Goal: Task Accomplishment & Management: Manage account settings

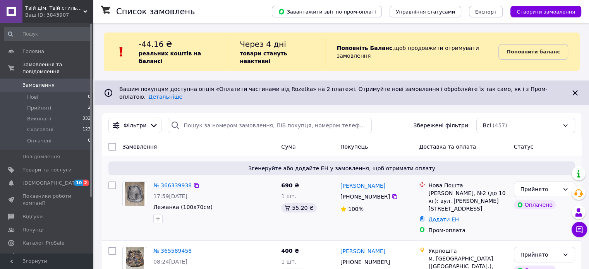
click at [170, 182] on link "№ 366339938" at bounding box center [172, 185] width 38 height 6
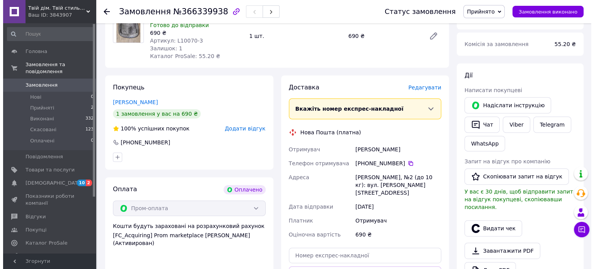
scroll to position [271, 0]
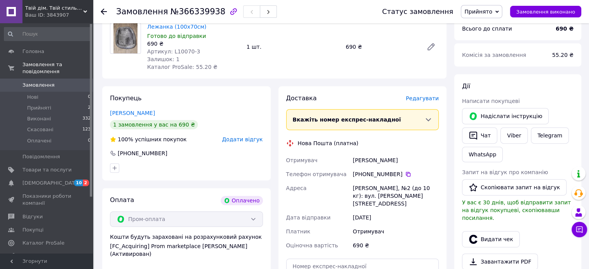
click at [427, 98] on span "Редагувати" at bounding box center [422, 98] width 33 height 6
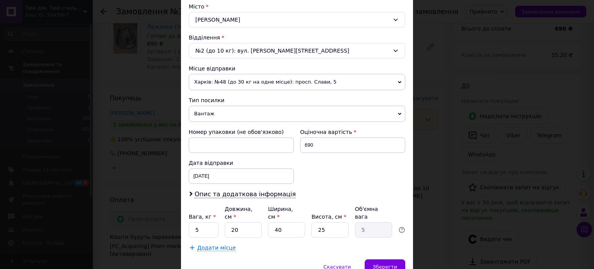
scroll to position [243, 0]
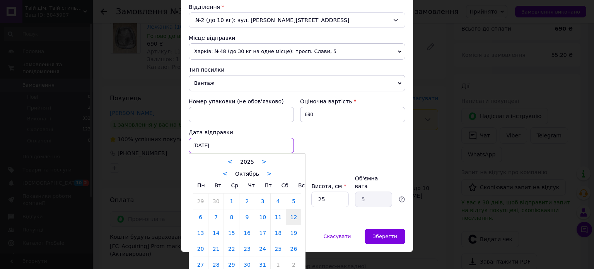
click at [250, 139] on div "[DATE] < 2025 > < Октябрь > Пн Вт Ср Чт Пт Сб Вс 29 30 1 2 3 4 5 6 7 8 9 10 11 …" at bounding box center [241, 145] width 105 height 15
click at [197, 233] on link "13" at bounding box center [200, 232] width 15 height 15
type input "[DATE]"
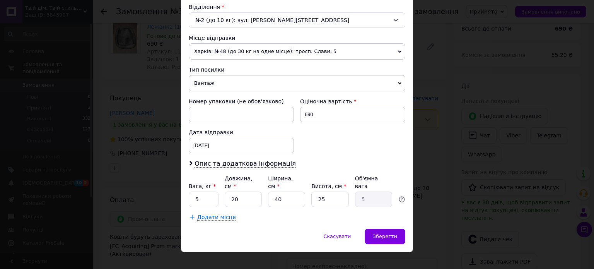
click at [333, 142] on div "Номер упаковки (не обов'язково) Оціночна вартість 690 Дата відправки [DATE] < 2…" at bounding box center [297, 125] width 223 height 62
click at [239, 192] on input "20" at bounding box center [243, 199] width 37 height 15
type input "2"
type input "0.5"
type input "3"
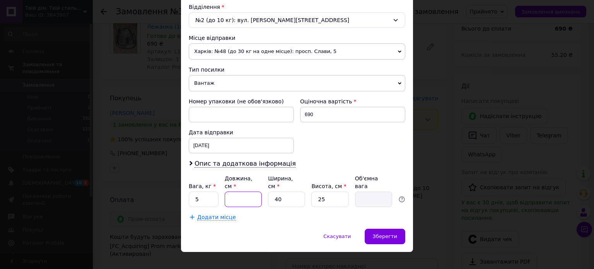
type input "0.75"
type input "37"
type input "9.25"
type input "37"
click at [294, 192] on input "40" at bounding box center [286, 199] width 37 height 15
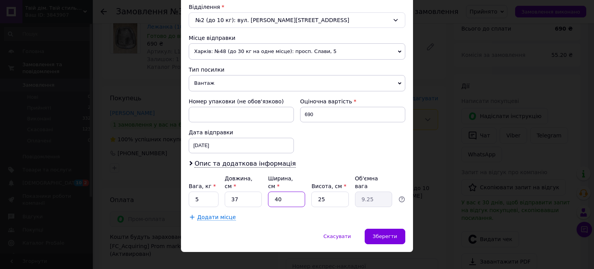
type input "4"
type input "0.93"
type input "2"
type input "0.46"
type input "26"
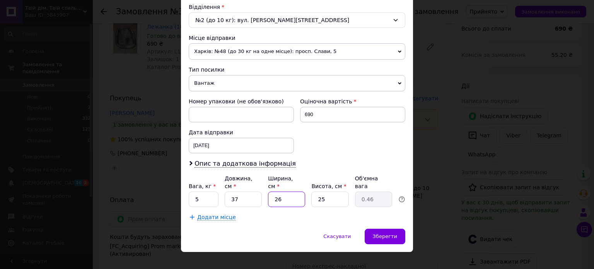
type input "6.01"
type input "26"
click at [334, 192] on input "25" at bounding box center [330, 199] width 37 height 15
type input "2"
type input "0.48"
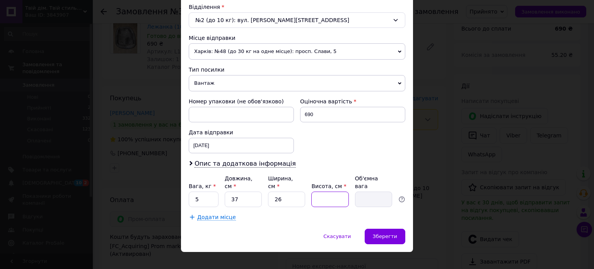
type input "3"
type input "0.72"
type input "34"
type input "8.18"
type input "34"
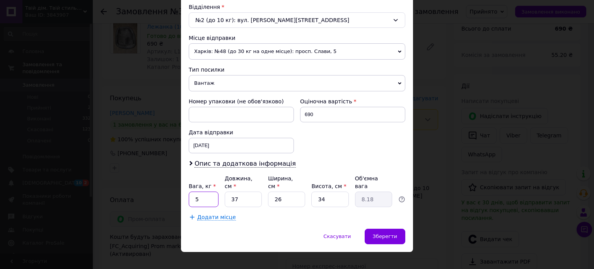
click at [203, 192] on input "5" at bounding box center [204, 199] width 30 height 15
type input "8.18"
click at [263, 215] on div "Спосіб доставки Нова Пошта (платна) Платник Отримувач Відправник Прізвище отрим…" at bounding box center [297, 18] width 232 height 421
click at [396, 233] on span "Зберегти" at bounding box center [385, 236] width 24 height 6
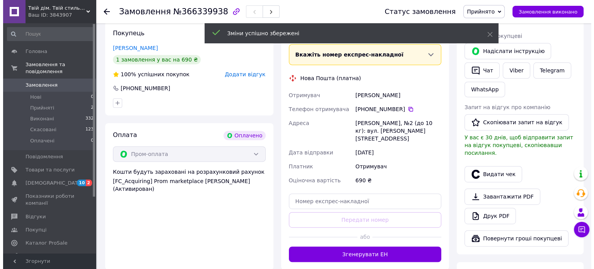
scroll to position [348, 0]
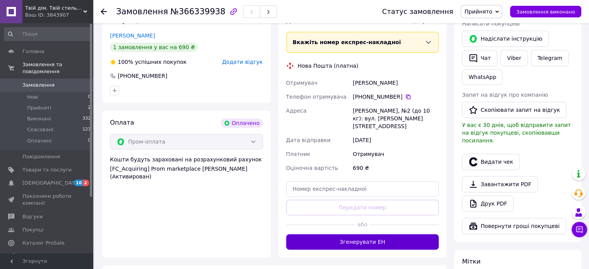
click at [356, 236] on button "Згенерувати ЕН" at bounding box center [362, 241] width 153 height 15
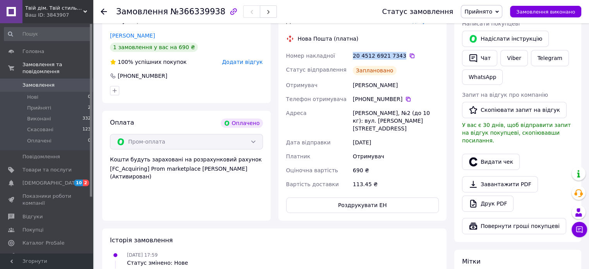
drag, startPoint x: 353, startPoint y: 54, endPoint x: 397, endPoint y: 59, distance: 44.4
click at [397, 59] on div "20 4512 6921 7343" at bounding box center [396, 56] width 86 height 8
copy div "20 4512 6921 7343"
click at [488, 154] on button "Видати чек" at bounding box center [491, 162] width 58 height 16
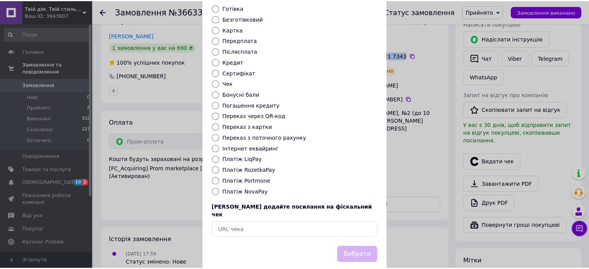
scroll to position [63, 0]
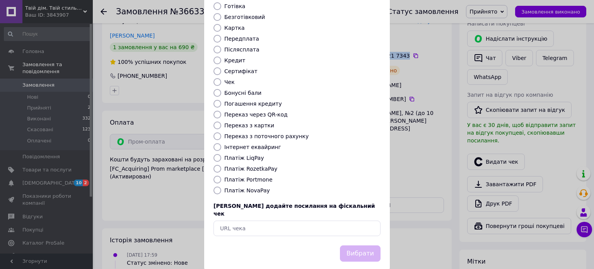
click at [216, 165] on input "Платіж RozetkaPay" at bounding box center [218, 169] width 8 height 8
radio input "true"
click at [371, 245] on button "Вибрати" at bounding box center [360, 253] width 41 height 17
